Goal: Information Seeking & Learning: Learn about a topic

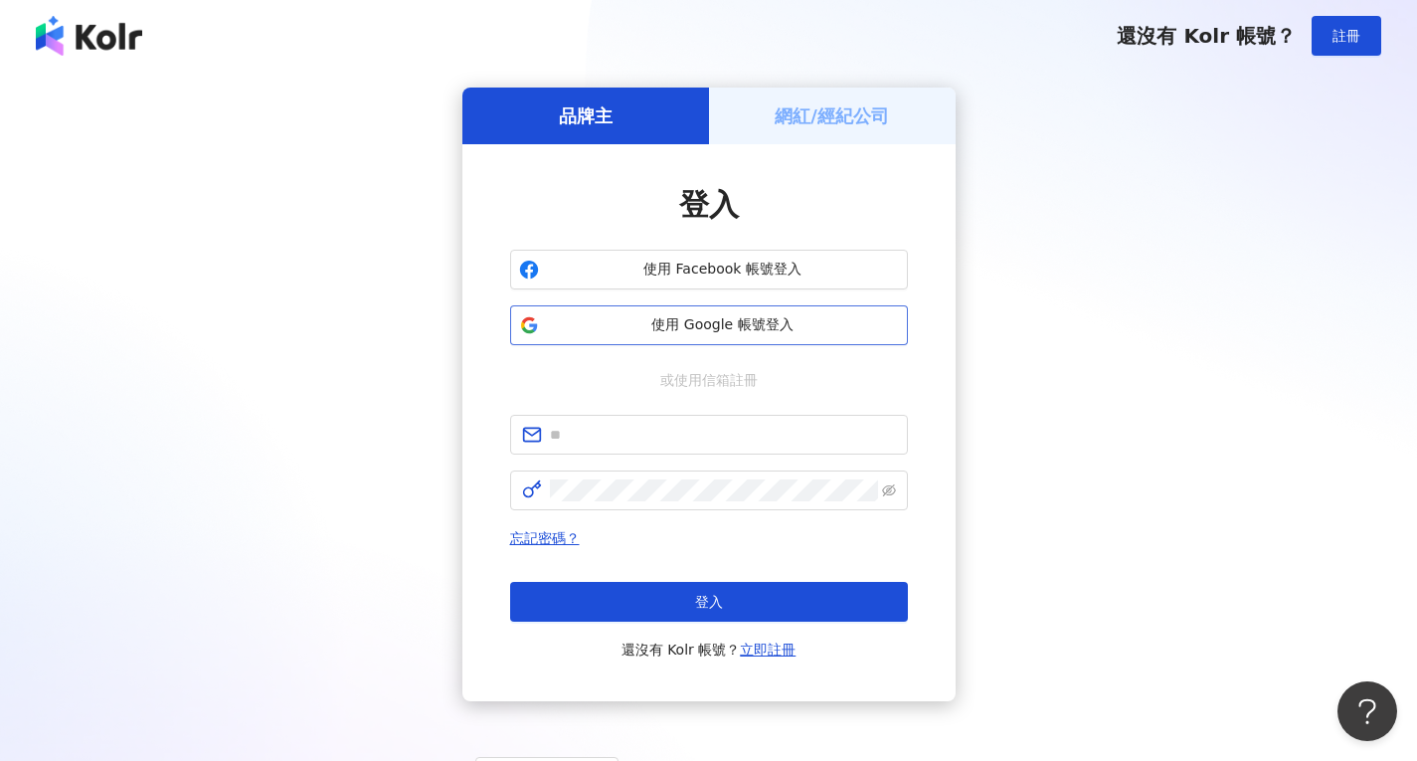
click at [780, 329] on span "使用 Google 帳號登入" at bounding box center [723, 325] width 352 height 20
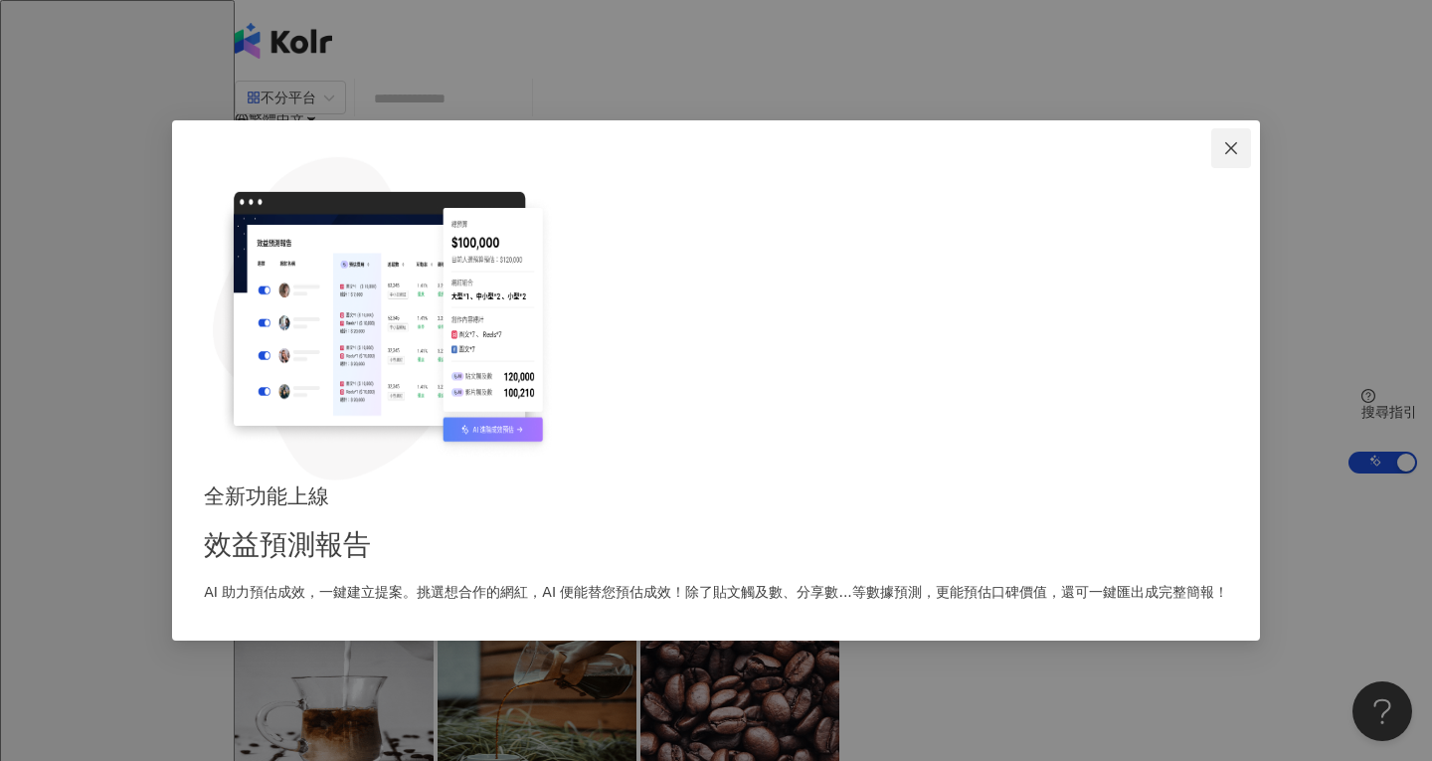
click at [1212, 168] on button "Close" at bounding box center [1232, 148] width 40 height 40
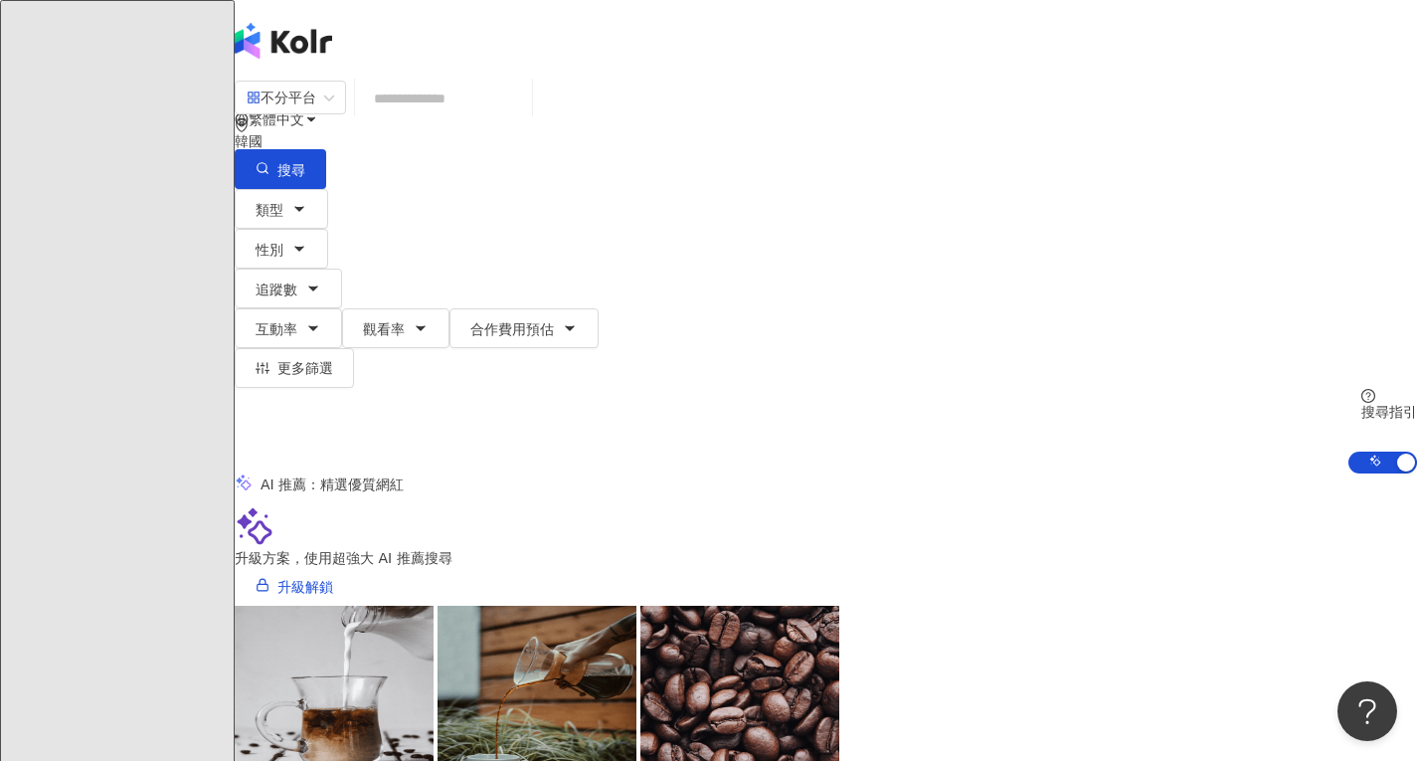
click at [304, 111] on span "繁體中文" at bounding box center [277, 119] width 56 height 16
click at [524, 116] on input "search" at bounding box center [443, 99] width 161 height 38
click at [1210, 130] on div "韓國" at bounding box center [826, 133] width 1183 height 32
click at [1244, 128] on div "韓國 my id th 香港 馬來西亞 印度尼西亞 泰國 越南 新加坡 韓國 美國" at bounding box center [1219, 100] width 74 height 58
drag, startPoint x: 1237, startPoint y: 224, endPoint x: 1245, endPoint y: 160, distance: 64.2
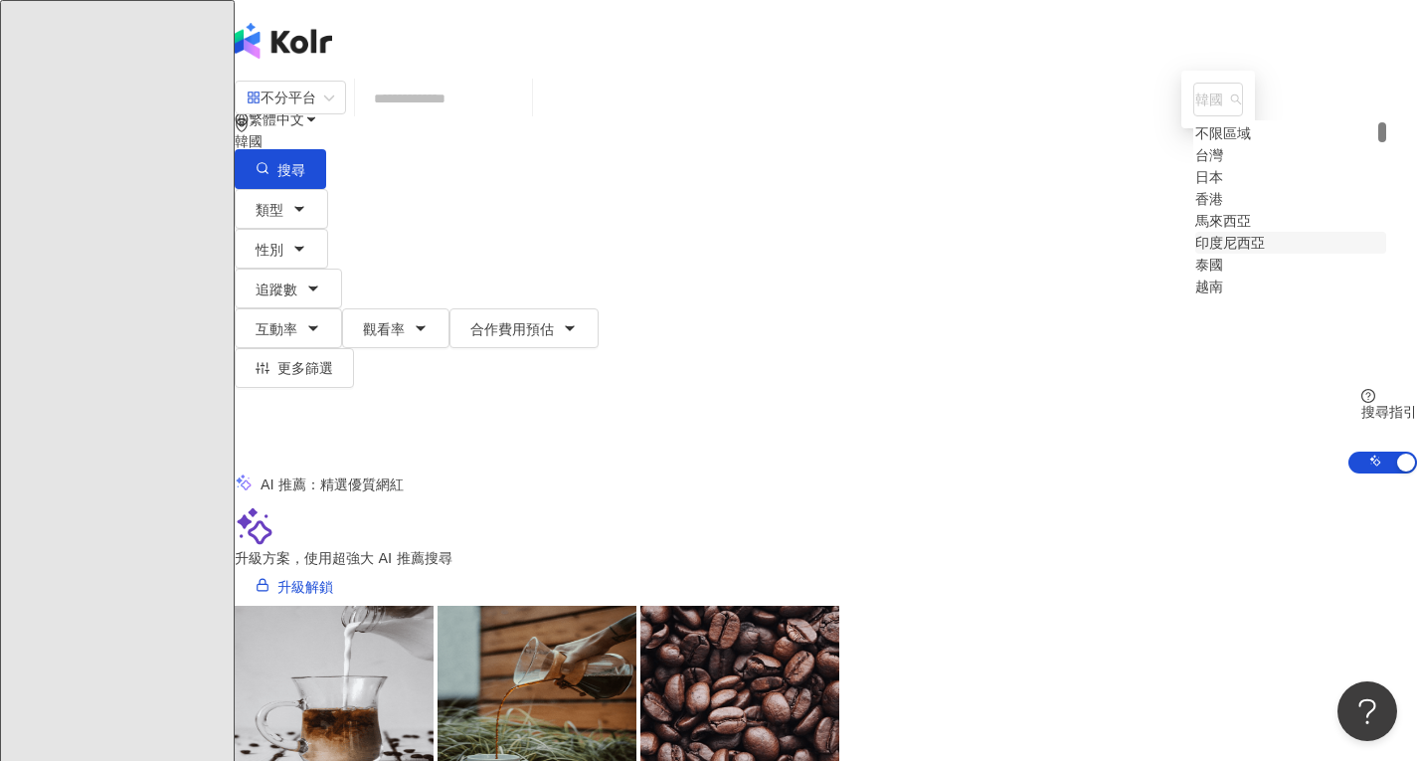
click at [1245, 128] on div "韓國 my id th 不限區域 台灣 日本 香港 馬來西亞 印度尼西亞 泰國 越南" at bounding box center [1219, 100] width 74 height 58
click at [995, 30] on div "繁體中文 鄭" at bounding box center [826, 119] width 1183 height 239
